Goal: Ask a question

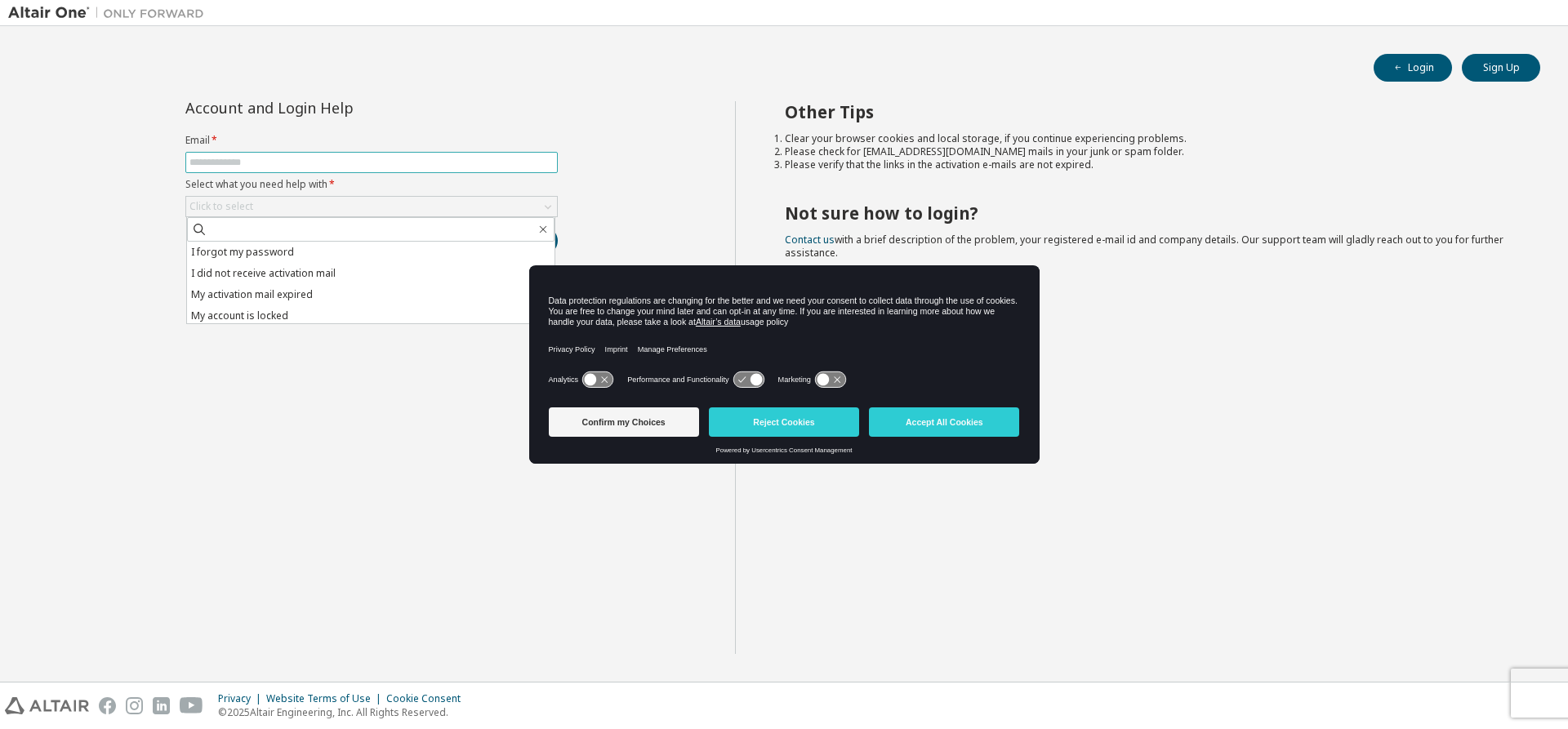
click at [262, 158] on input "text" at bounding box center [371, 162] width 364 height 13
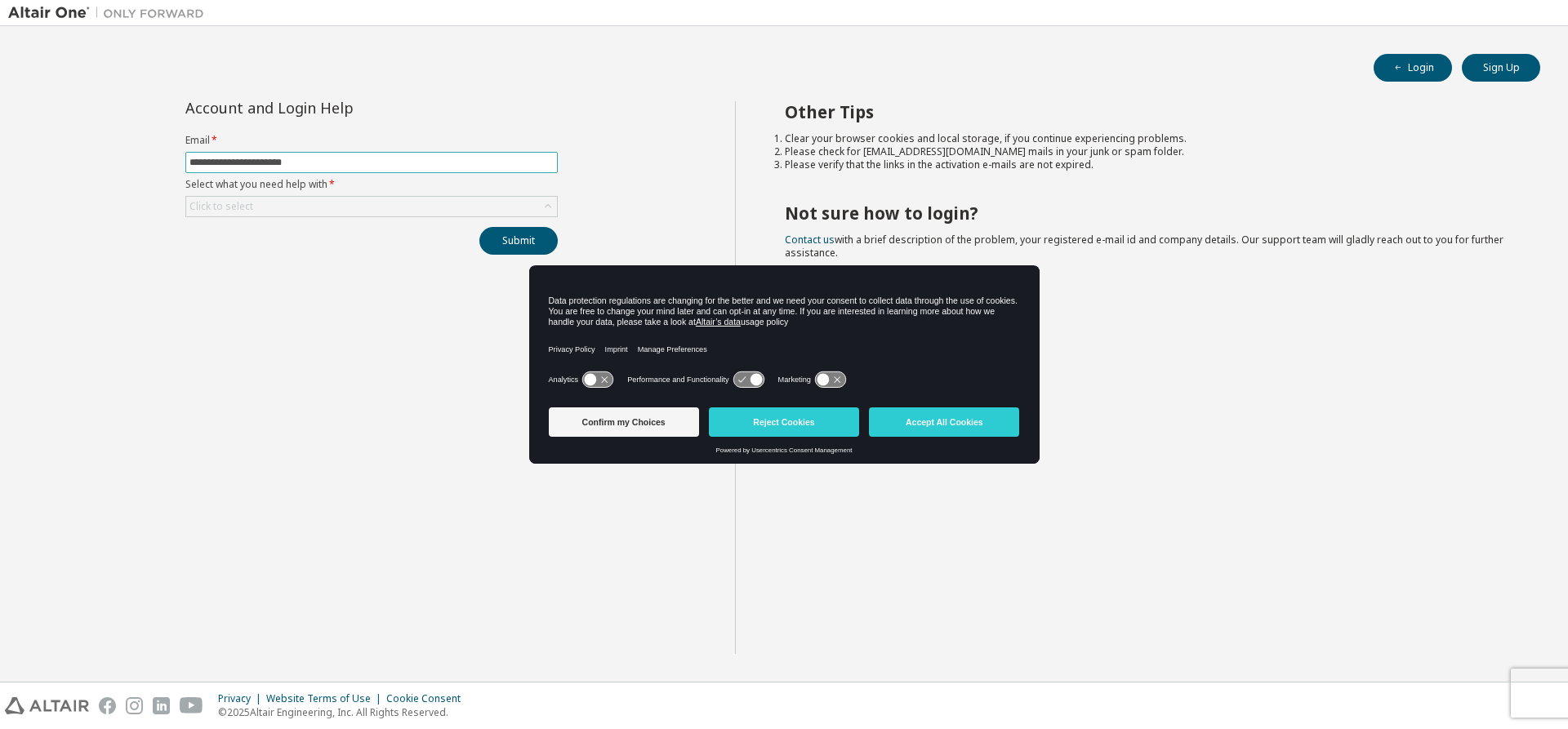
type input "**********"
click at [260, 197] on div "Click to select" at bounding box center [371, 207] width 371 height 20
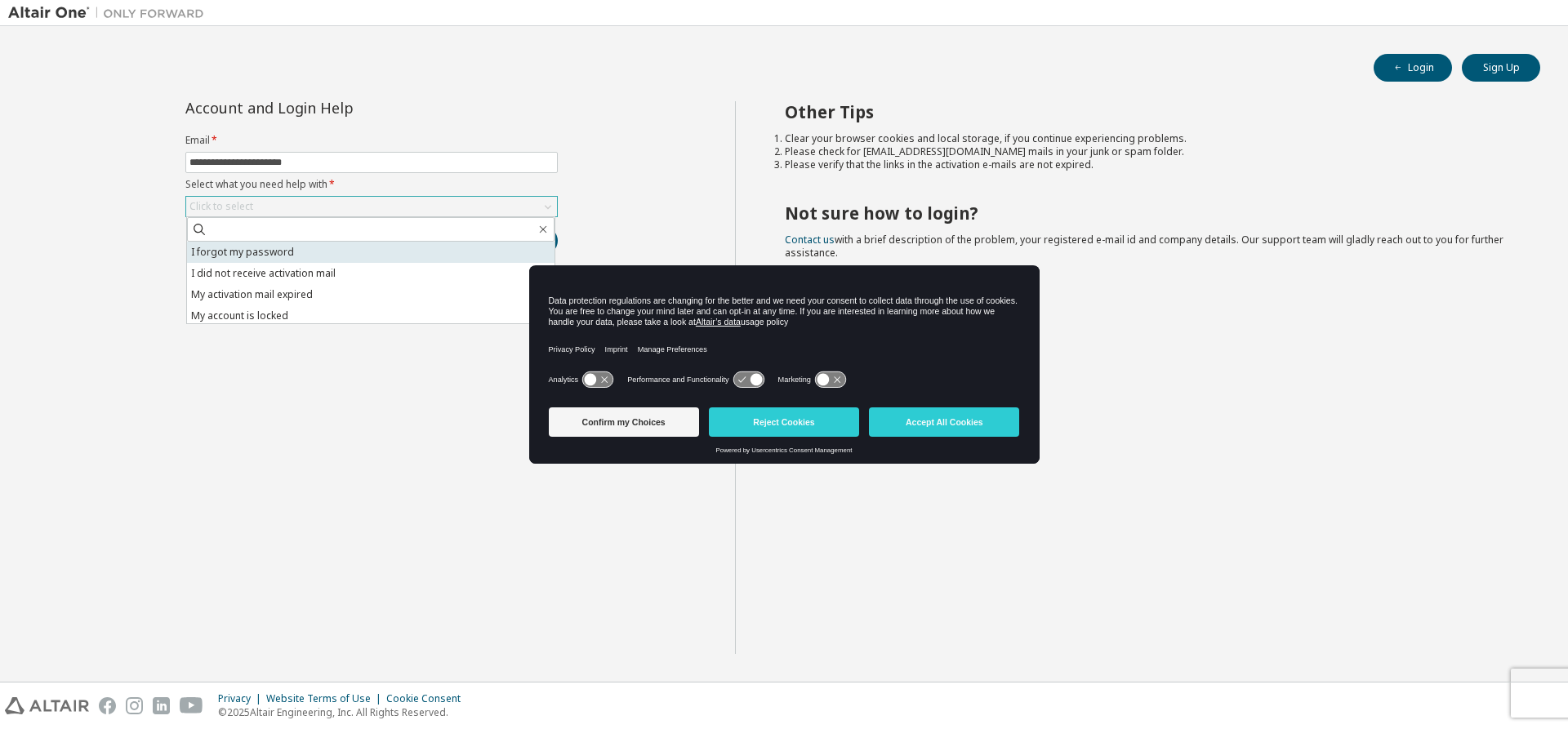
click at [278, 256] on li "I forgot my password" at bounding box center [370, 252] width 367 height 22
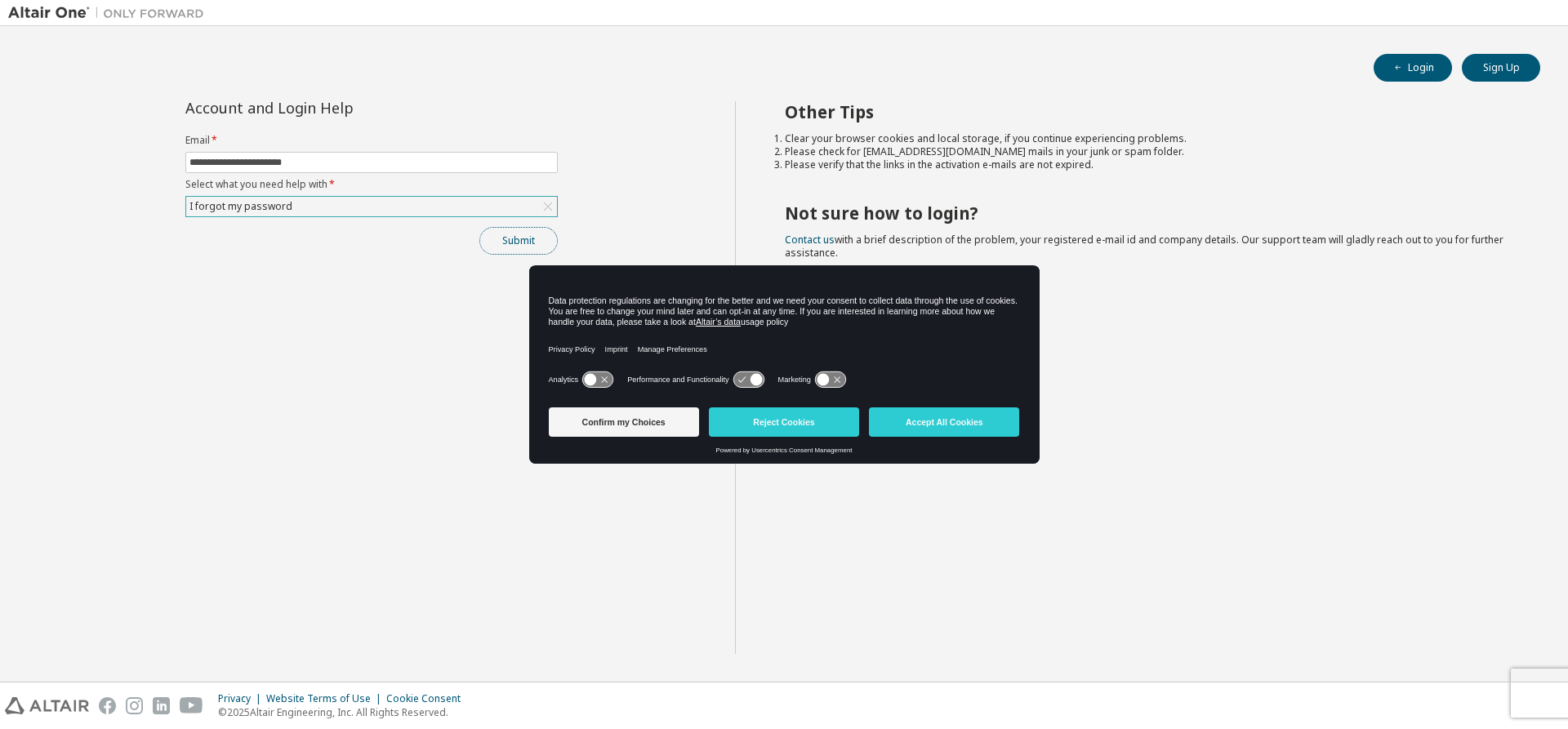
click at [507, 233] on button "Submit" at bounding box center [518, 241] width 78 height 28
click at [941, 431] on button "Accept All Cookies" at bounding box center [944, 423] width 151 height 29
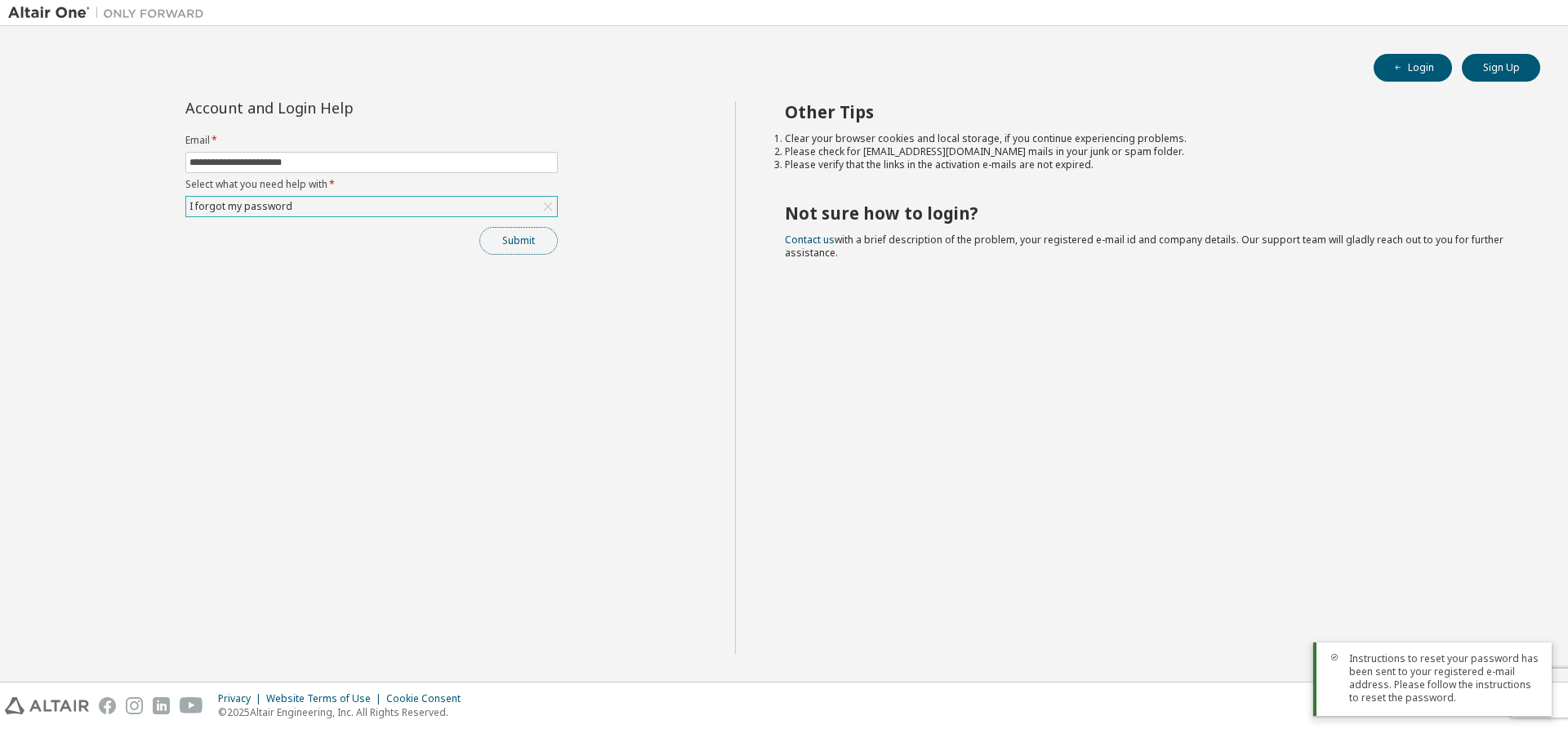
click at [534, 236] on button "Submit" at bounding box center [518, 241] width 78 height 28
